Goal: Obtain resource: Obtain resource

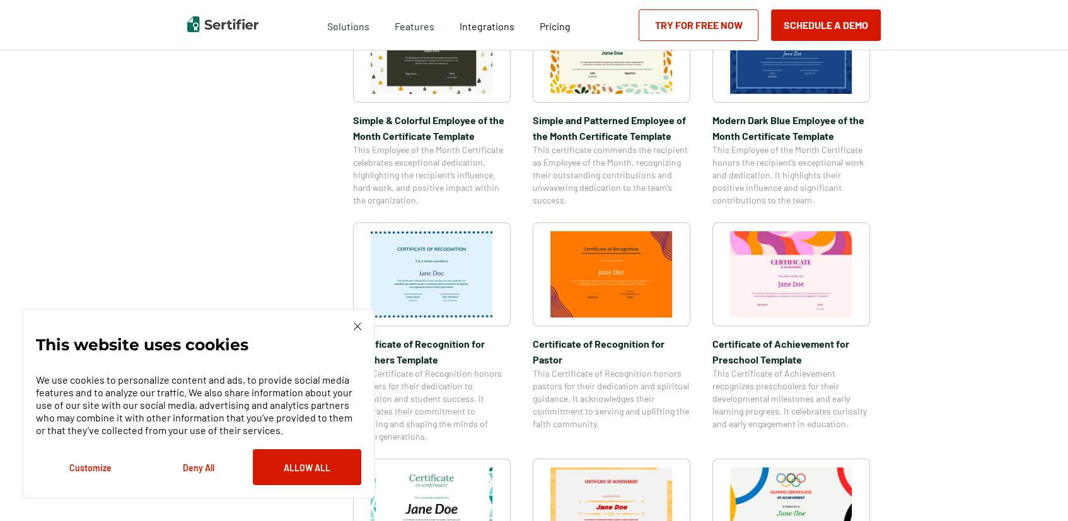
scroll to position [567, 0]
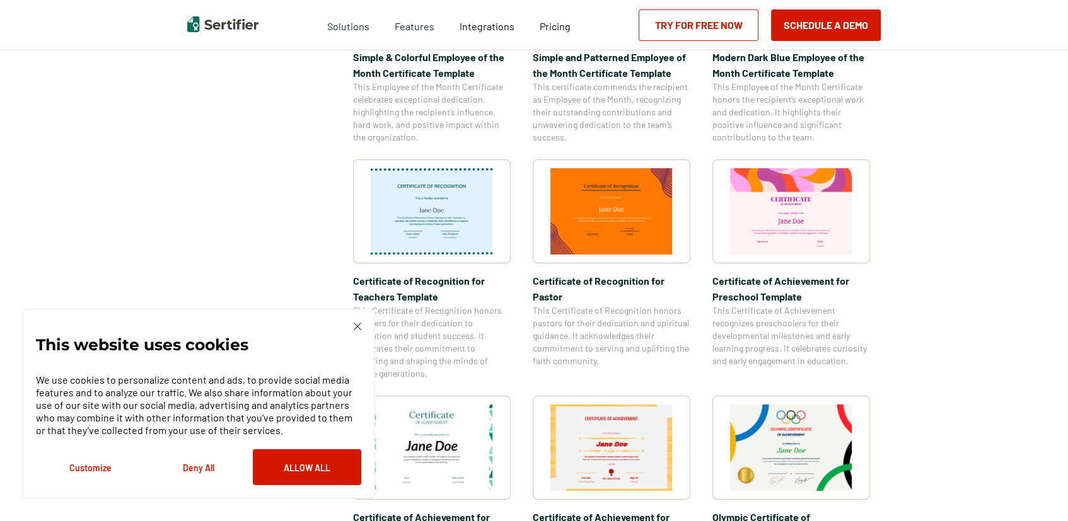
click at [357, 325] on img at bounding box center [358, 327] width 8 height 8
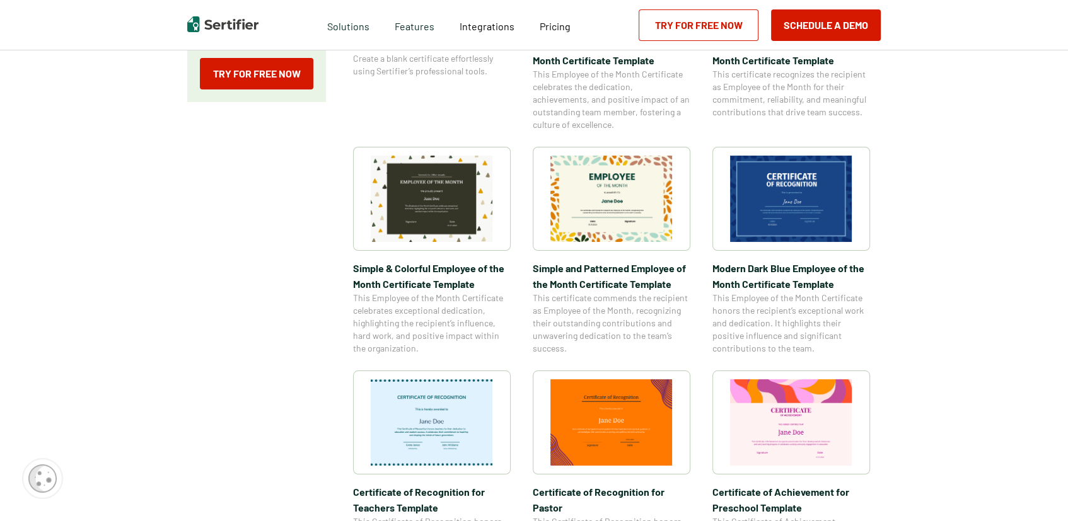
scroll to position [315, 0]
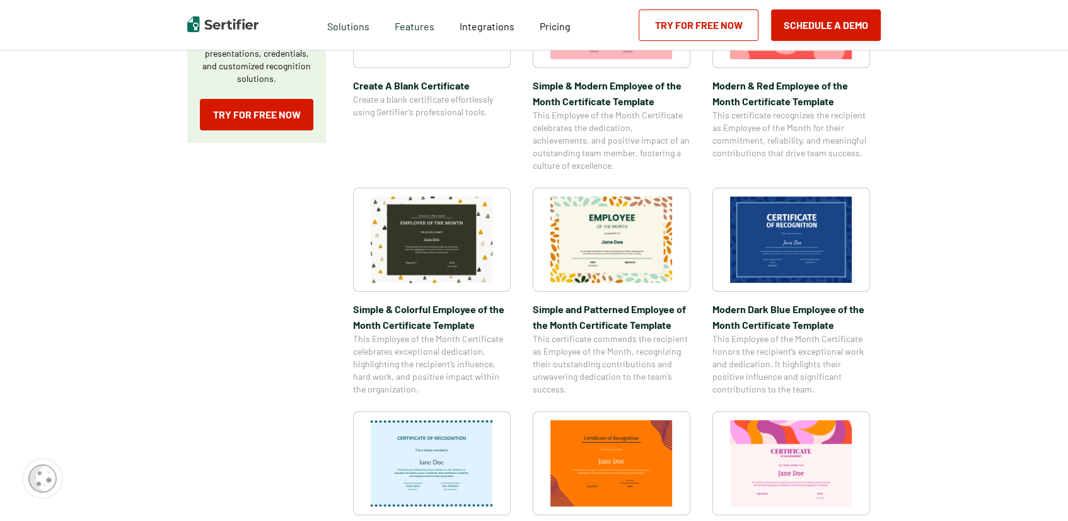
click at [787, 258] on img at bounding box center [791, 240] width 122 height 86
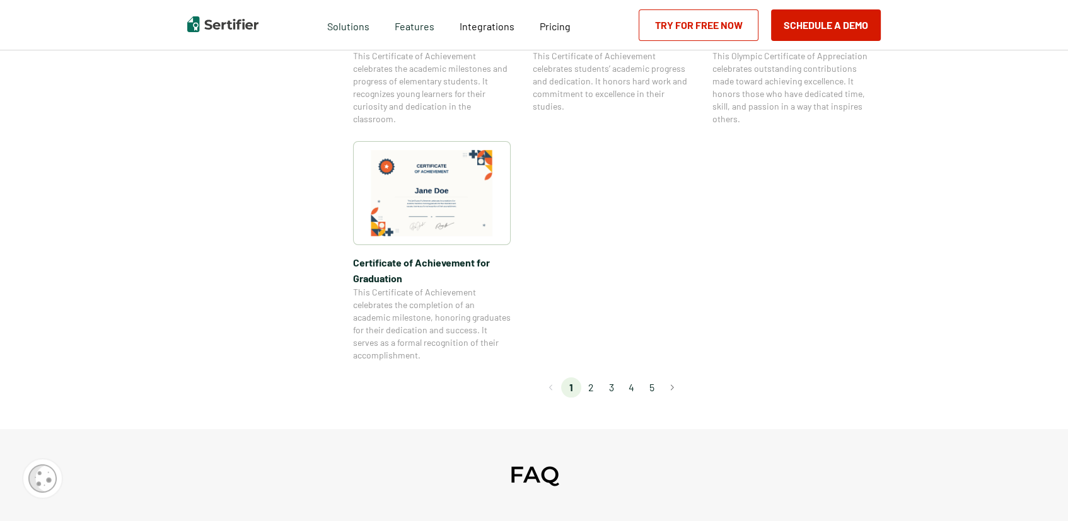
scroll to position [1072, 0]
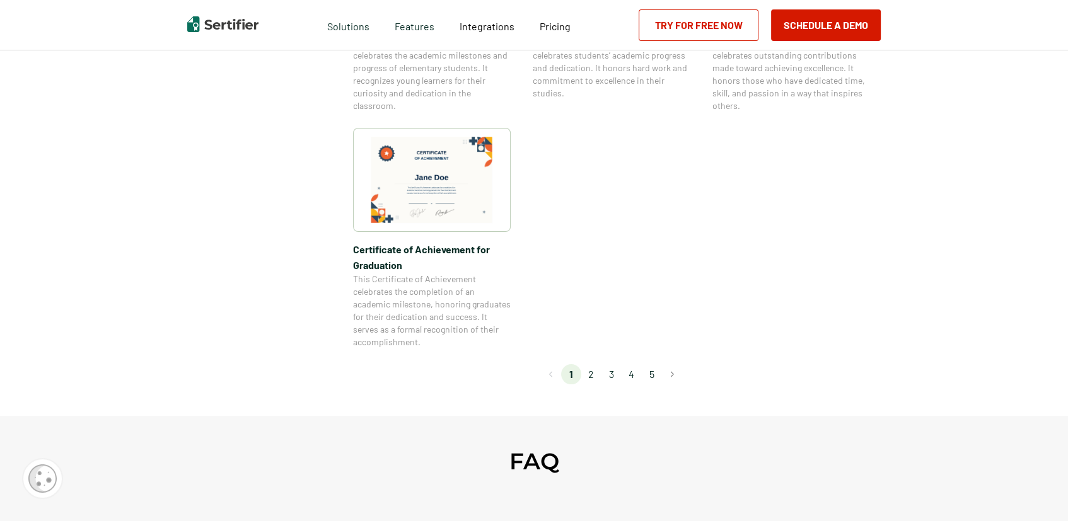
click at [595, 380] on li "2" at bounding box center [591, 374] width 20 height 20
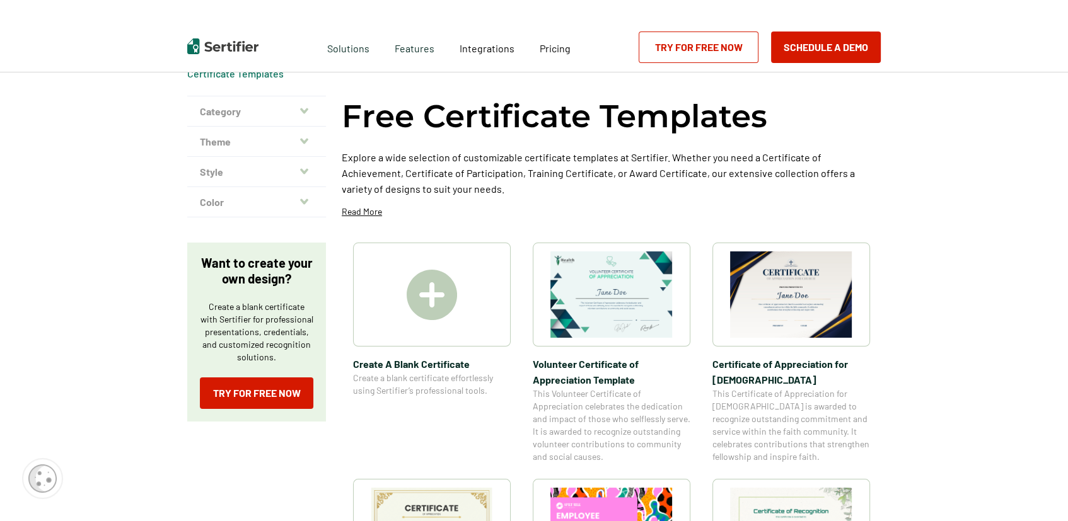
scroll to position [0, 0]
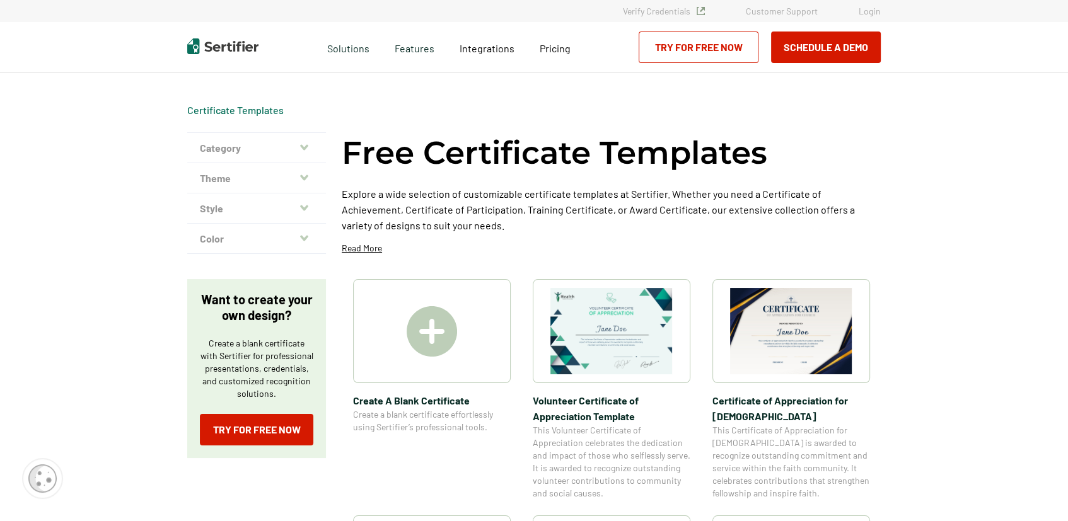
click at [303, 154] on button "Category" at bounding box center [256, 148] width 139 height 30
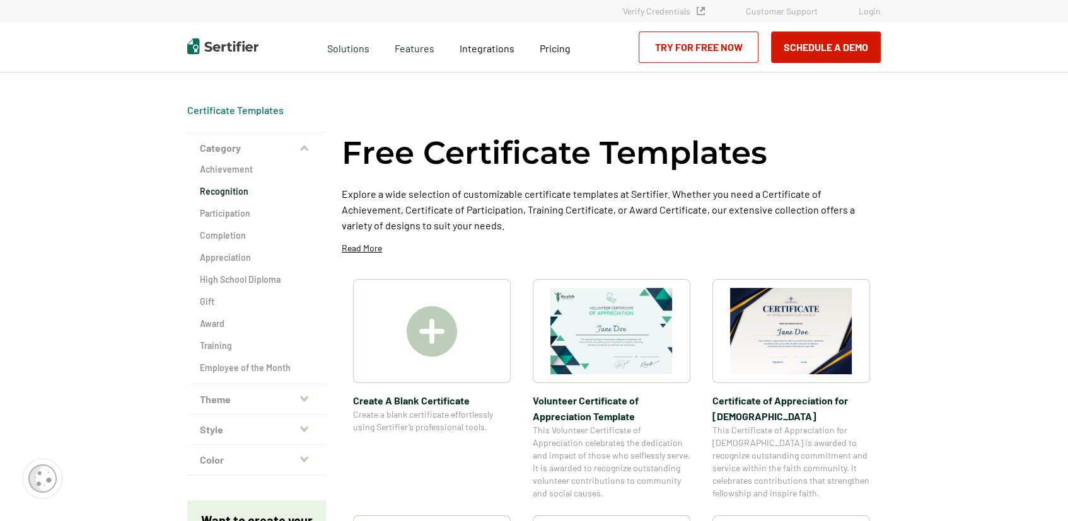
click at [249, 196] on h2 "Recognition" at bounding box center [256, 191] width 113 height 13
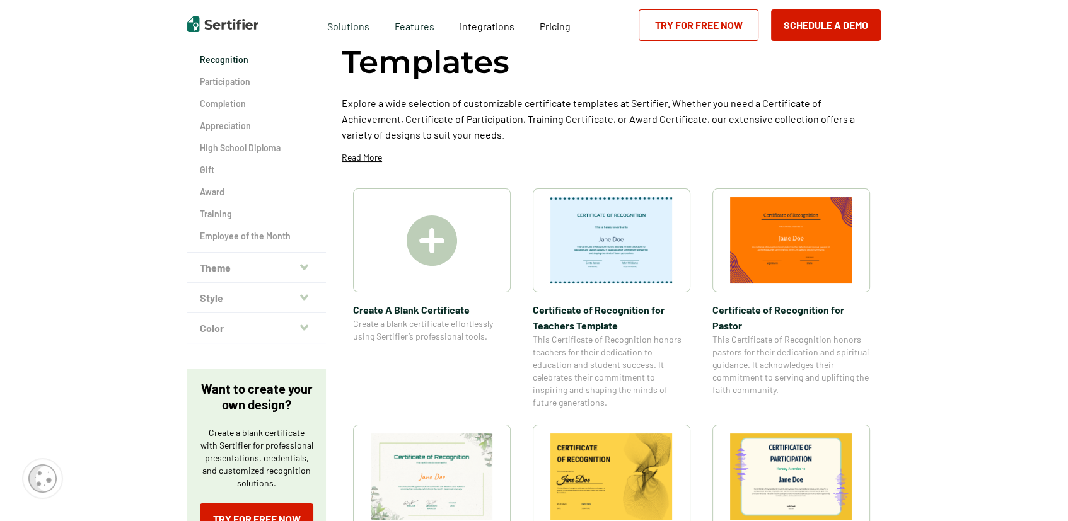
scroll to position [63, 0]
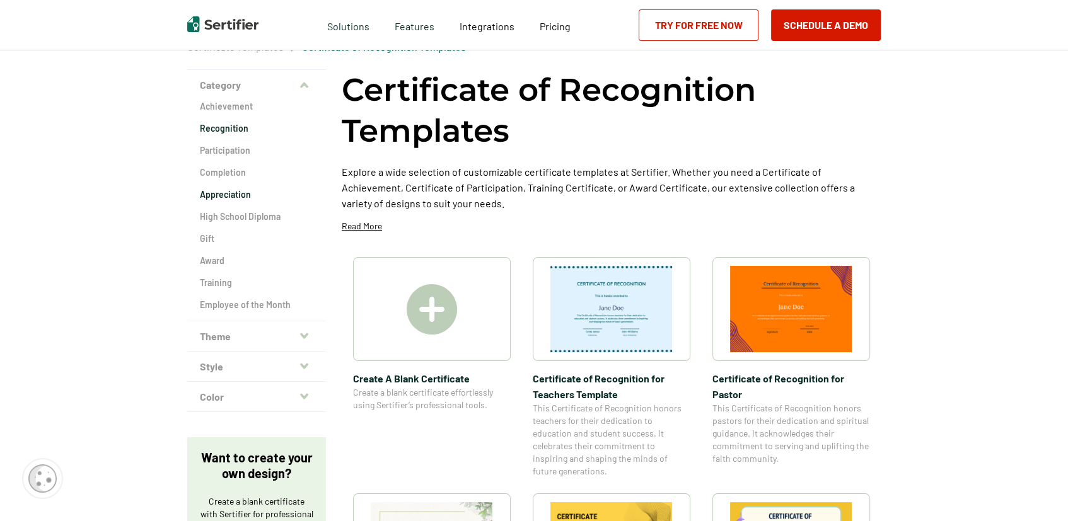
click at [233, 200] on h2 "Appreciation" at bounding box center [256, 195] width 113 height 13
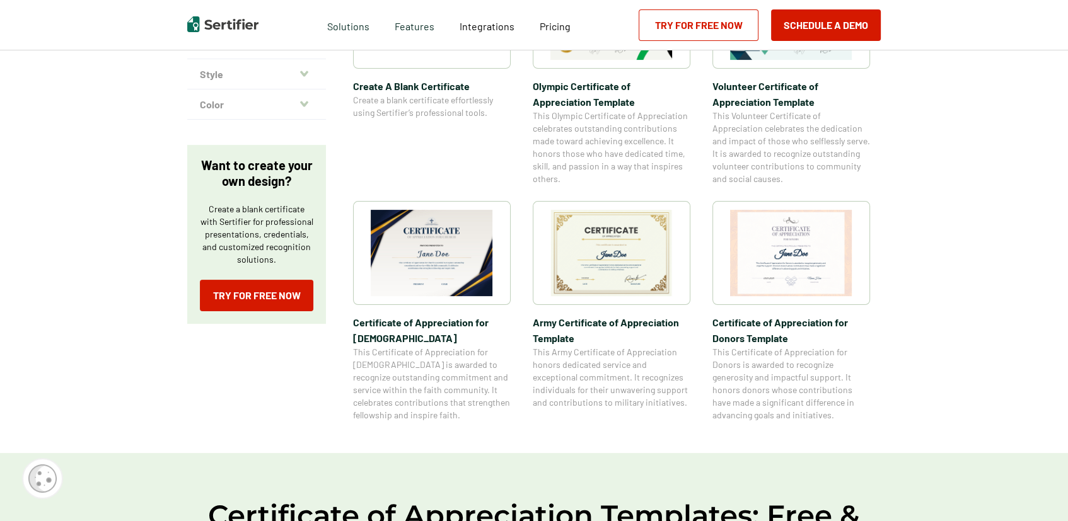
scroll to position [378, 0]
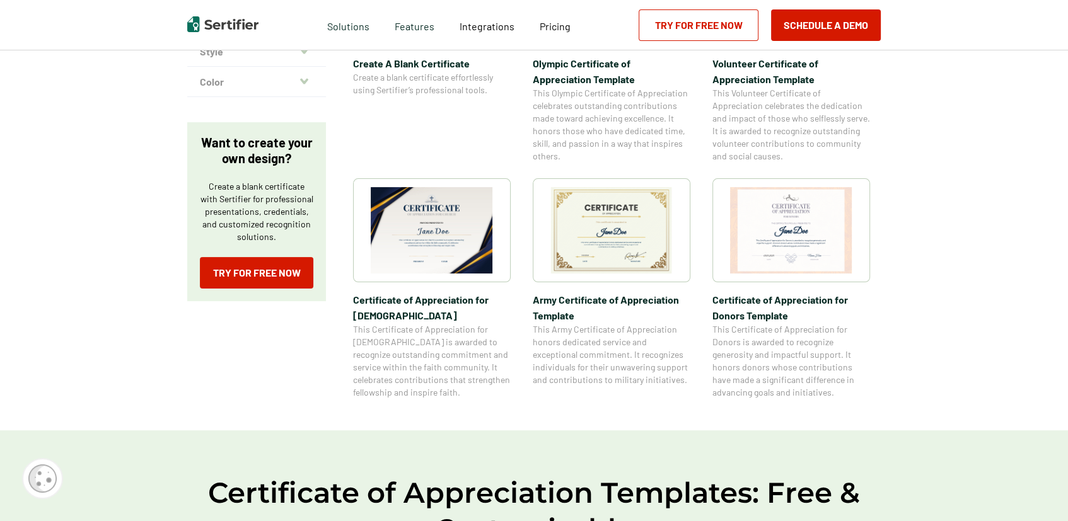
click at [605, 294] on span "Army Certificate of Appreciation​ Template" at bounding box center [612, 308] width 158 height 32
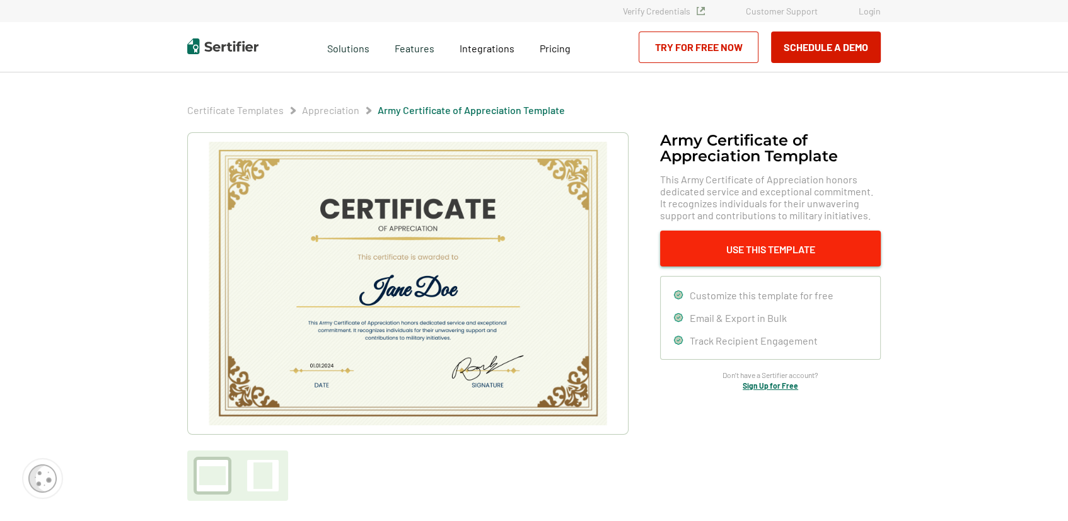
click at [683, 249] on button "Use This Template" at bounding box center [770, 249] width 221 height 36
